Goal: Use online tool/utility: Use online tool/utility

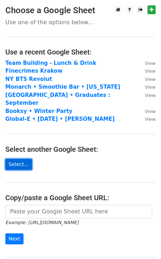
click at [20, 160] on link "Select..." at bounding box center [18, 164] width 27 height 11
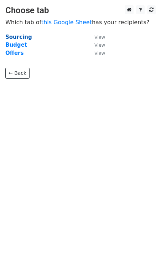
click at [19, 37] on strong "Sourcing" at bounding box center [18, 37] width 27 height 6
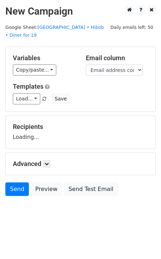
click at [18, 38] on main "New Campaign Daily emails left: 50 Google Sheet: Lisboa • Hibob • Diner for 19 …" at bounding box center [80, 102] width 161 height 194
